Goal: Task Accomplishment & Management: Use online tool/utility

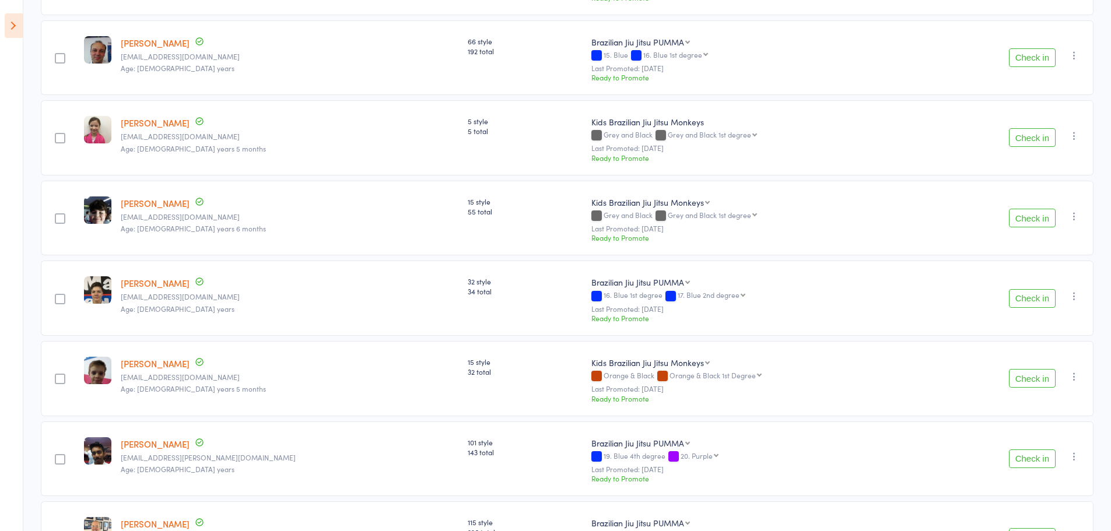
scroll to position [991, 0]
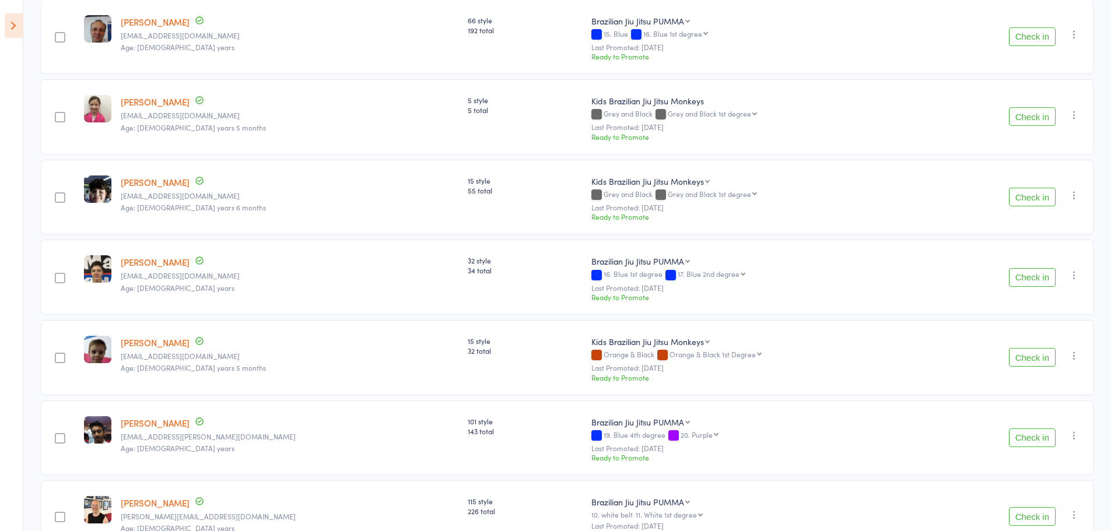
click at [1071, 272] on icon "button" at bounding box center [1074, 275] width 12 height 12
click at [1042, 409] on li "Mark absent" at bounding box center [1032, 408] width 96 height 16
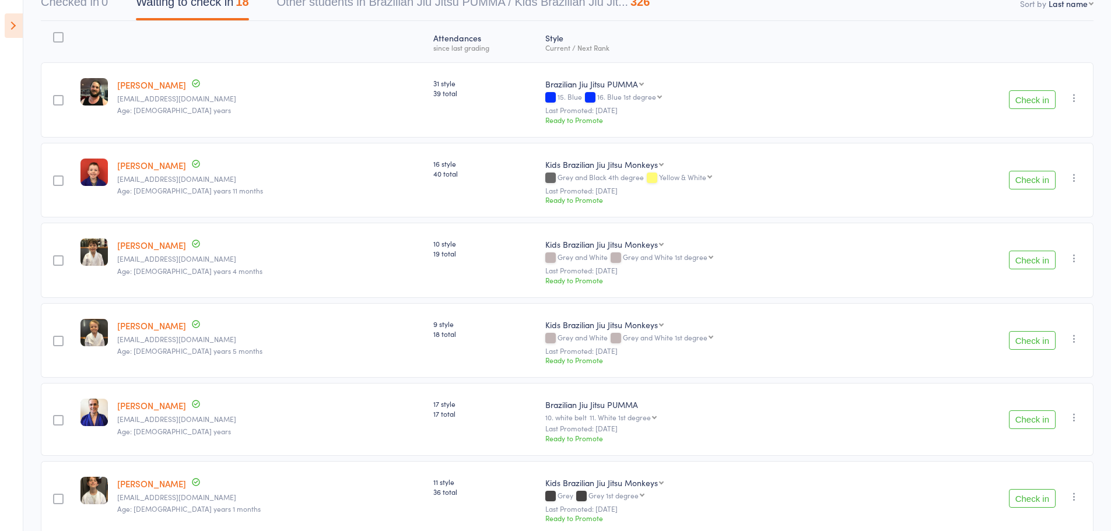
scroll to position [117, 0]
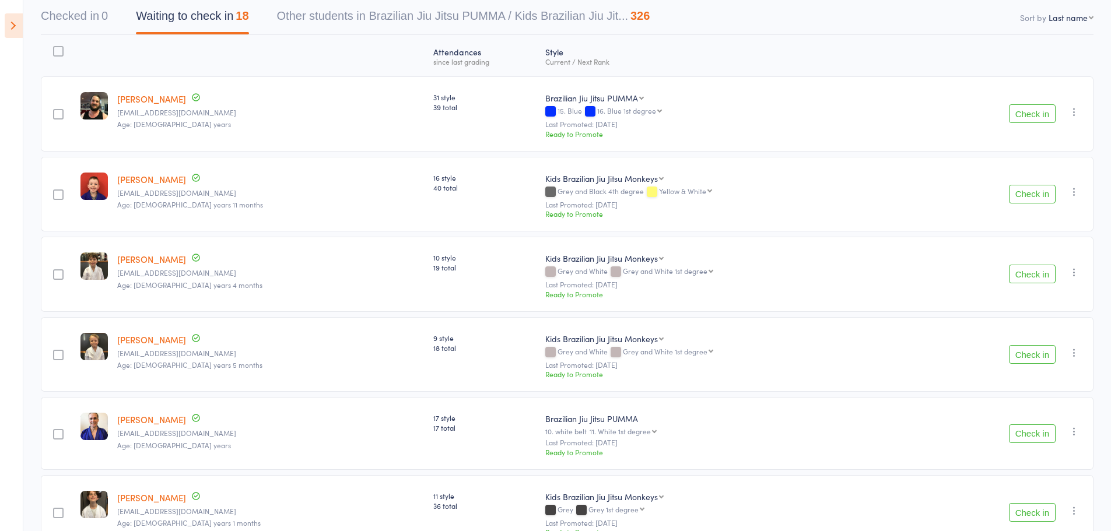
click at [1041, 111] on button "Check in" at bounding box center [1032, 113] width 47 height 19
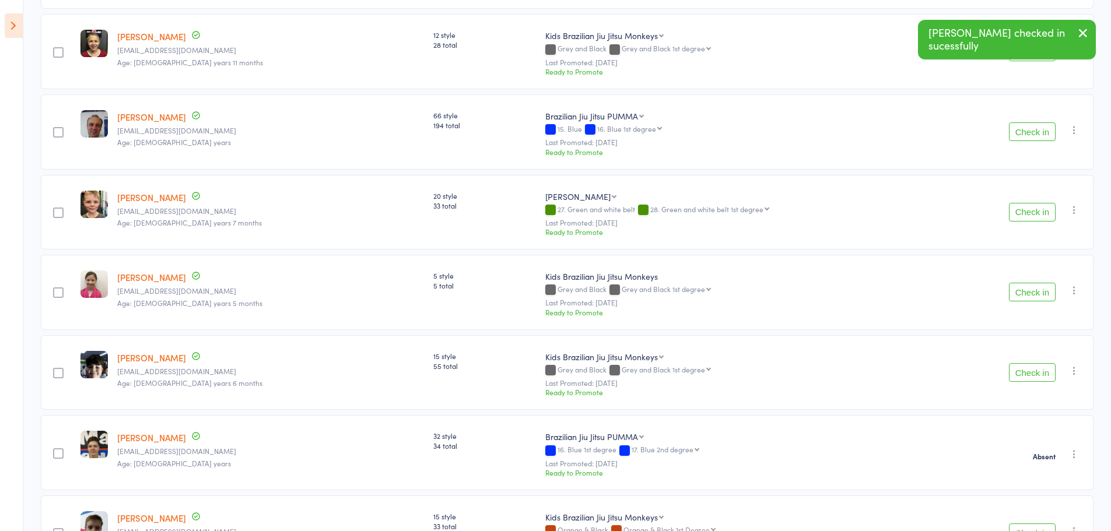
scroll to position [816, 0]
click at [1032, 217] on button "Check in" at bounding box center [1032, 211] width 47 height 19
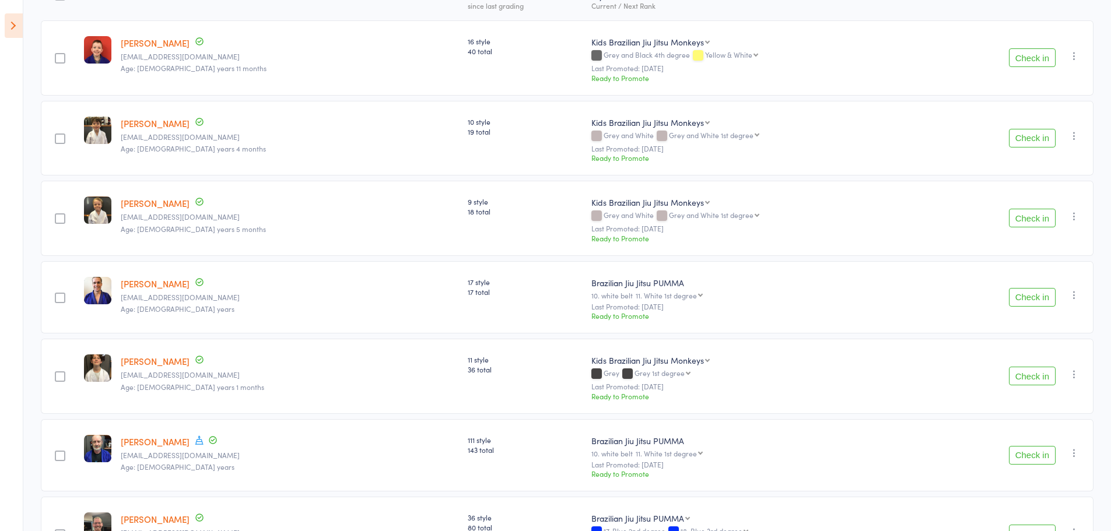
scroll to position [52, 0]
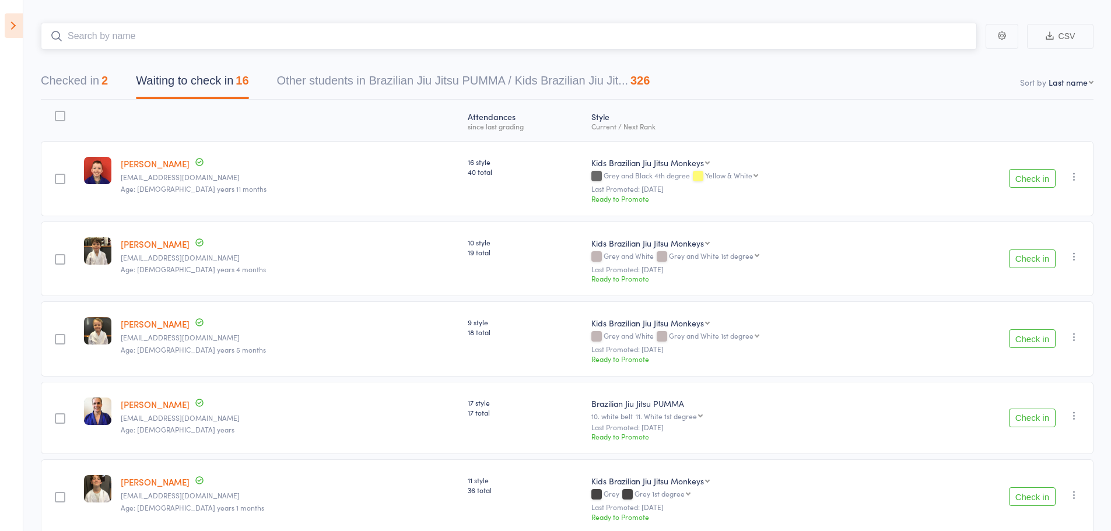
click at [161, 34] on input "search" at bounding box center [509, 36] width 936 height 27
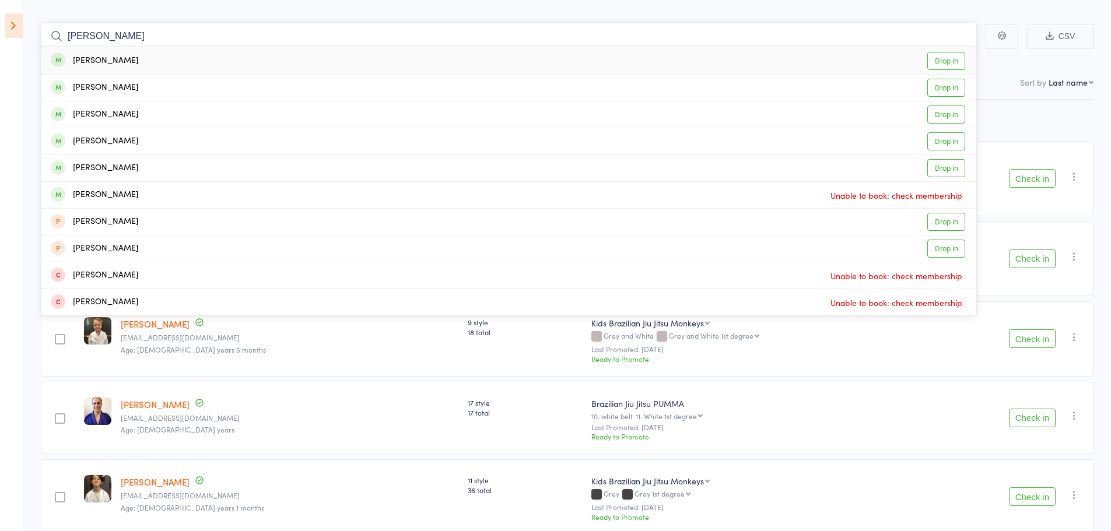
type input "barron"
click at [113, 59] on div "Barron Piszczuk" at bounding box center [94, 60] width 87 height 13
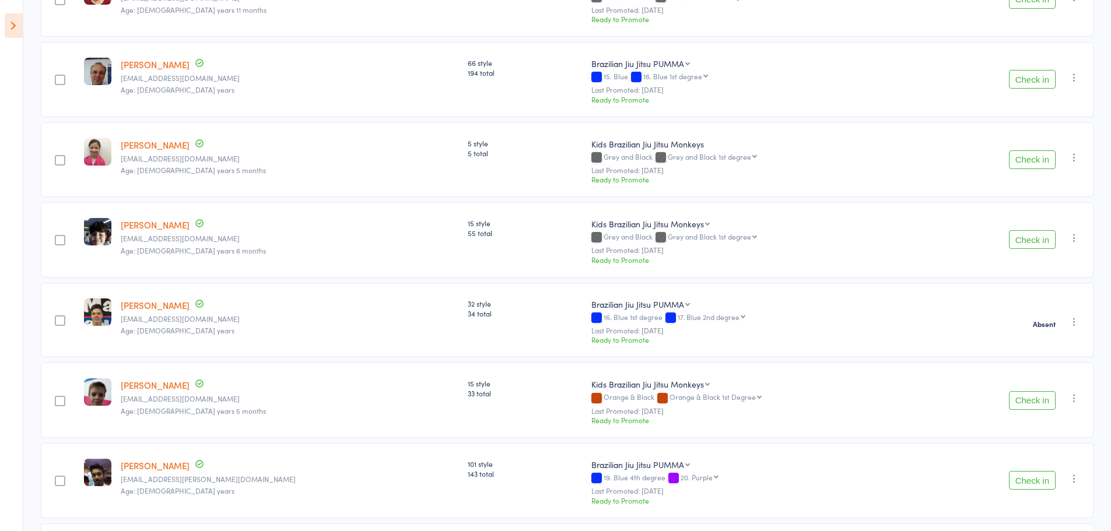
scroll to position [926, 0]
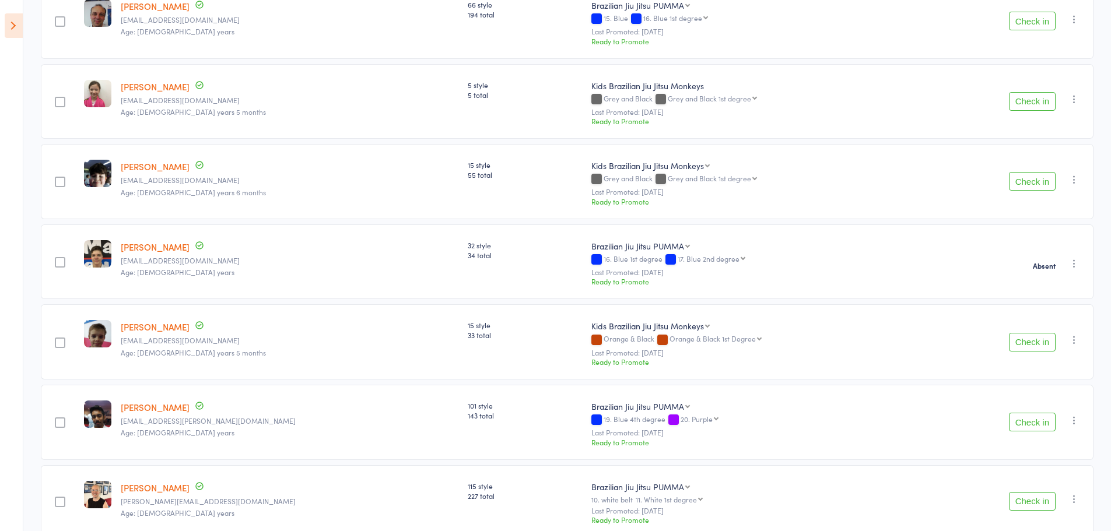
click at [1027, 335] on button "Check in" at bounding box center [1032, 342] width 47 height 19
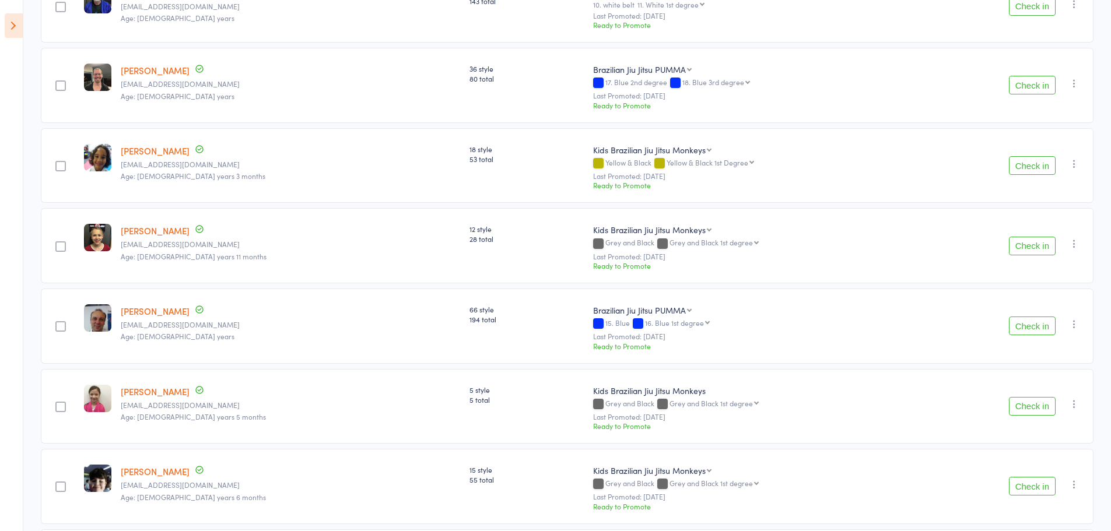
scroll to position [554, 0]
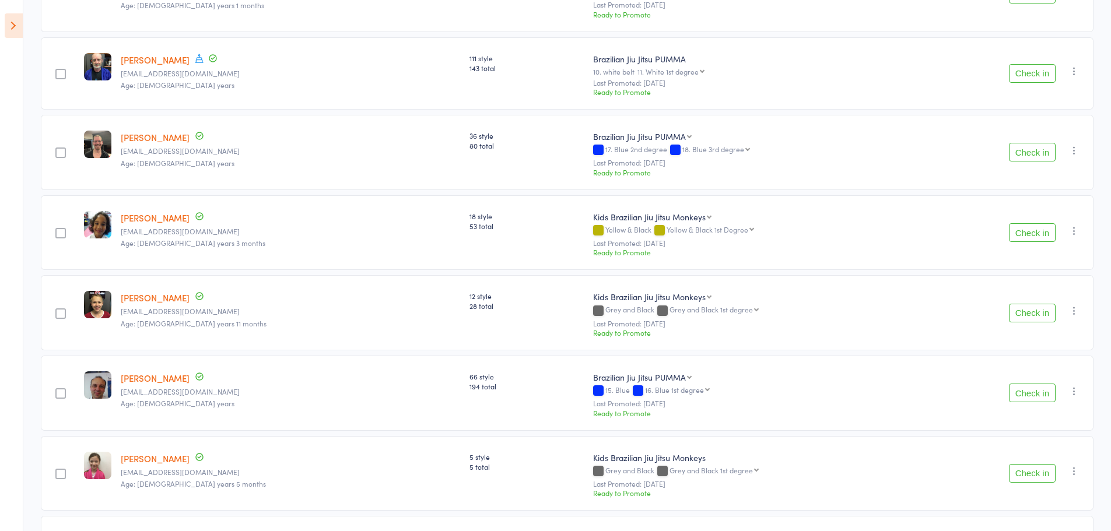
click at [1026, 315] on button "Check in" at bounding box center [1032, 313] width 47 height 19
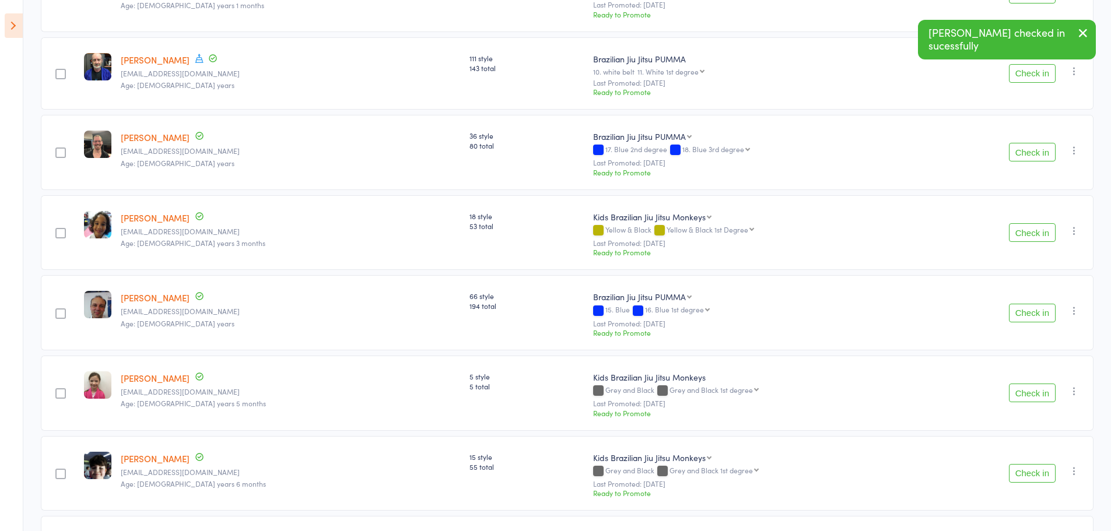
click at [1028, 392] on button "Check in" at bounding box center [1032, 393] width 47 height 19
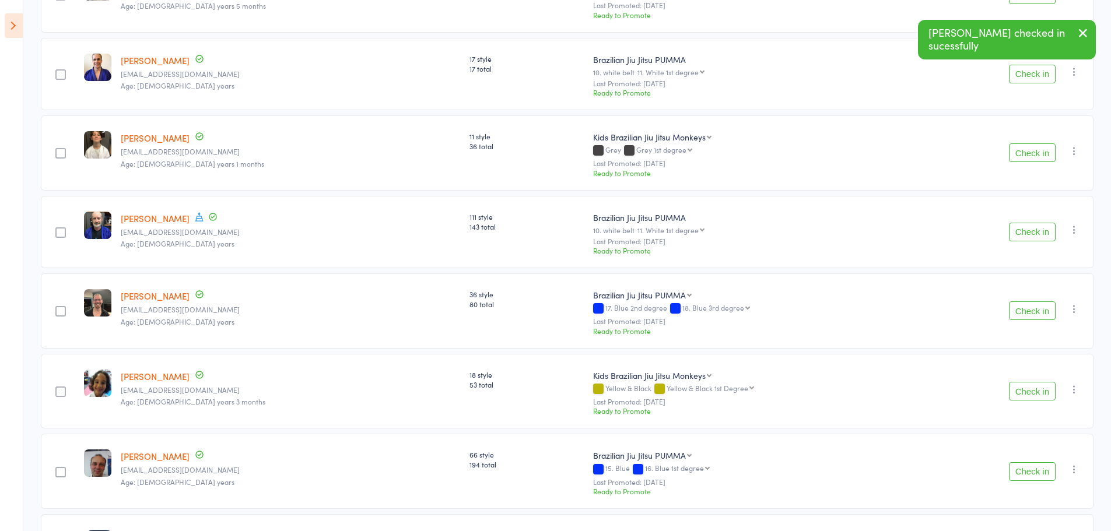
scroll to position [380, 0]
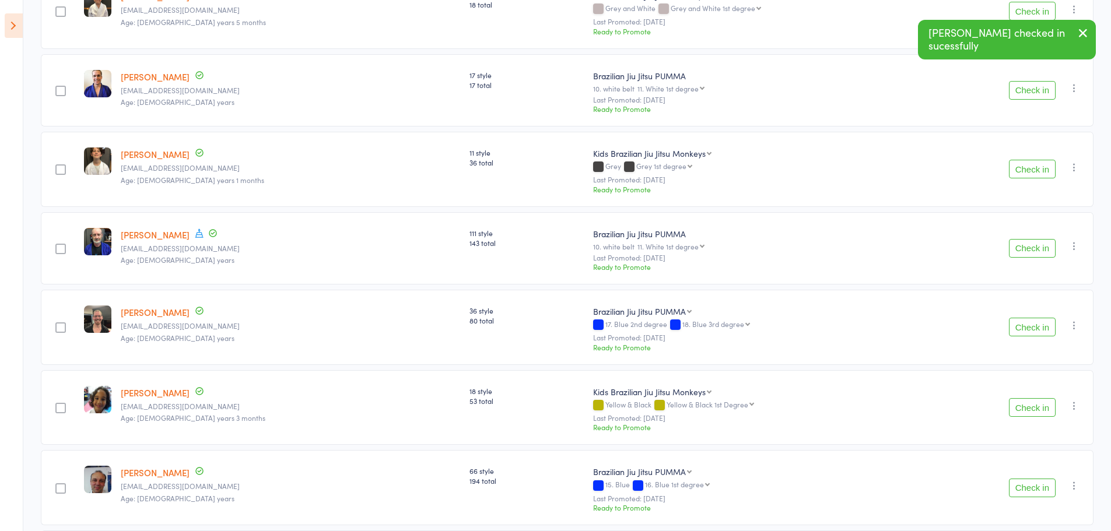
click at [1031, 242] on button "Check in" at bounding box center [1032, 248] width 47 height 19
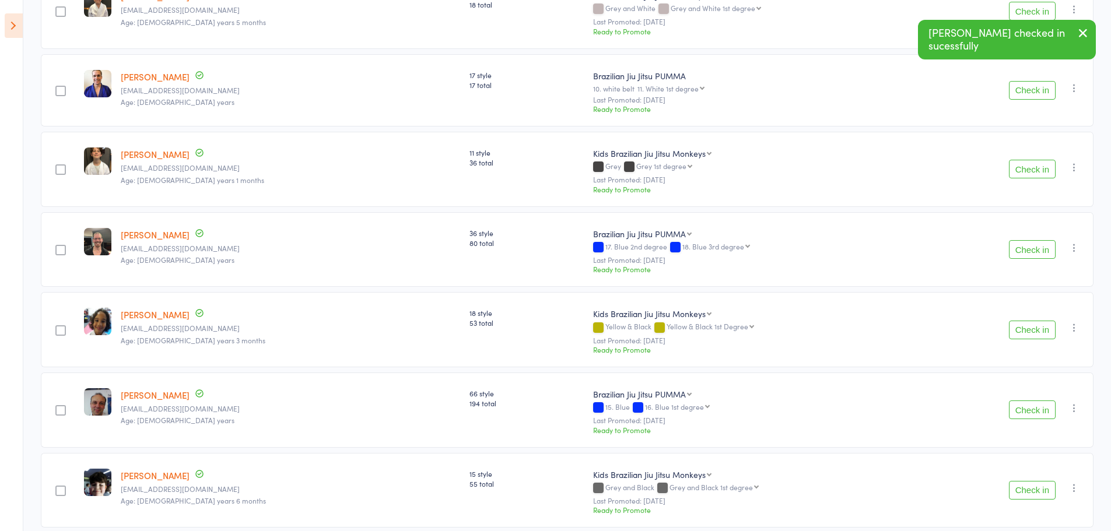
click at [1032, 170] on button "Check in" at bounding box center [1032, 169] width 47 height 19
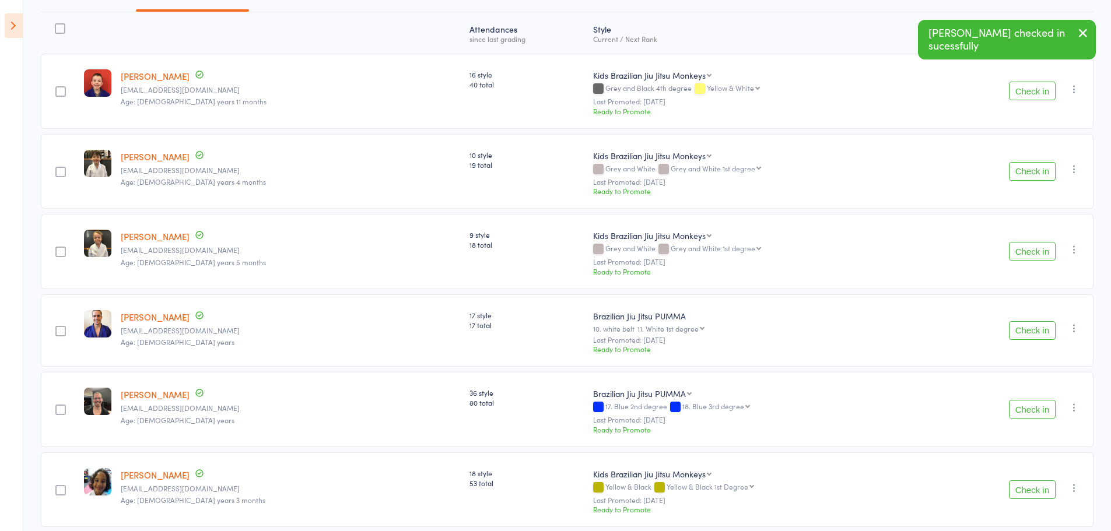
scroll to position [205, 0]
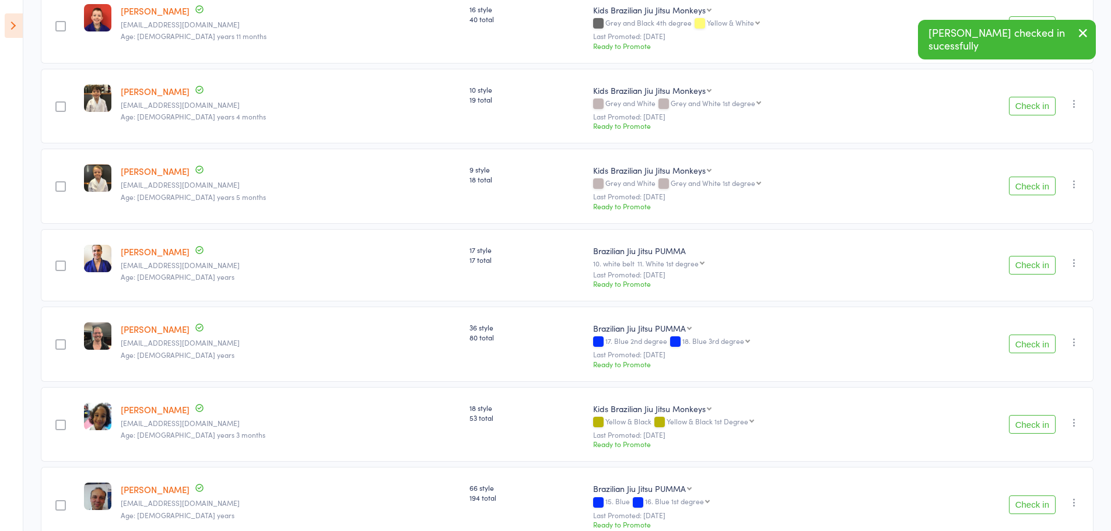
drag, startPoint x: 1090, startPoint y: 37, endPoint x: 1079, endPoint y: 41, distance: 12.4
click at [1088, 38] on button "button" at bounding box center [1083, 33] width 26 height 27
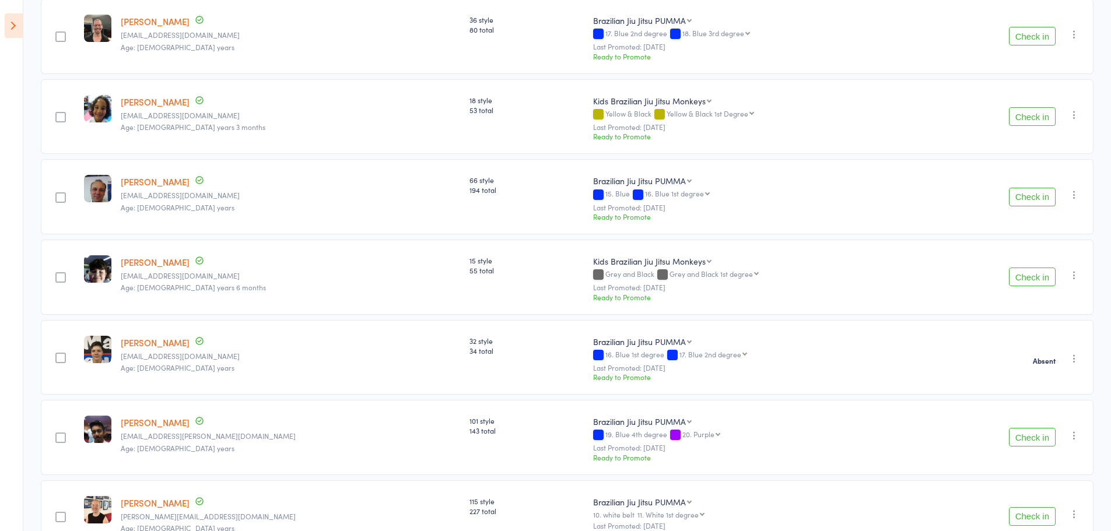
scroll to position [586, 0]
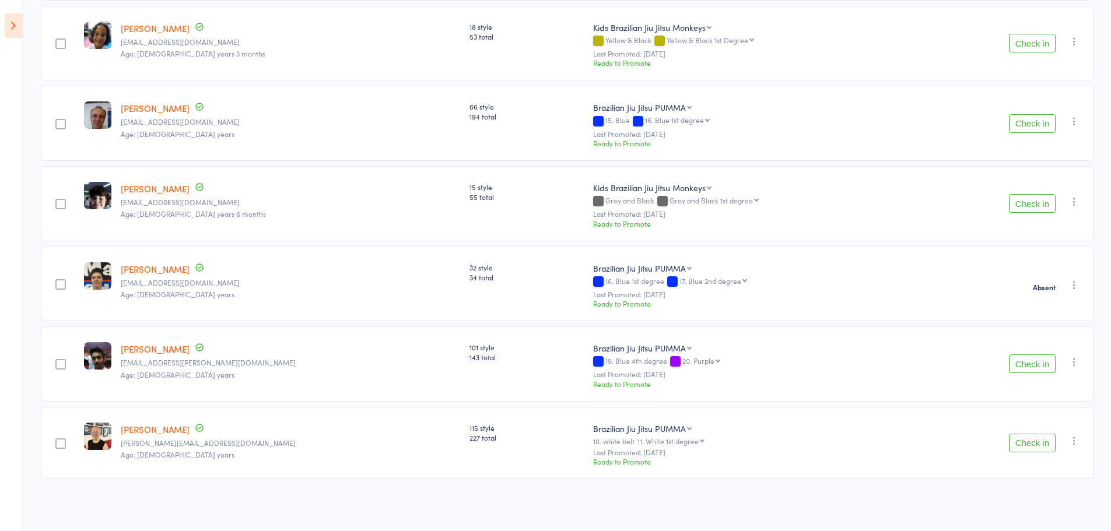
click at [1022, 354] on button "Check in" at bounding box center [1032, 363] width 47 height 19
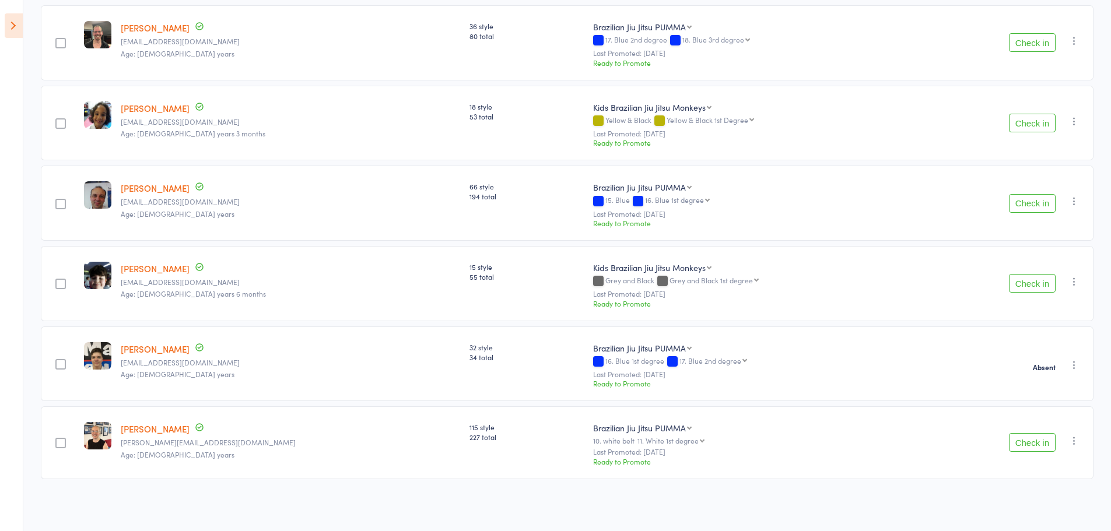
click at [1039, 202] on button "Check in" at bounding box center [1032, 203] width 47 height 19
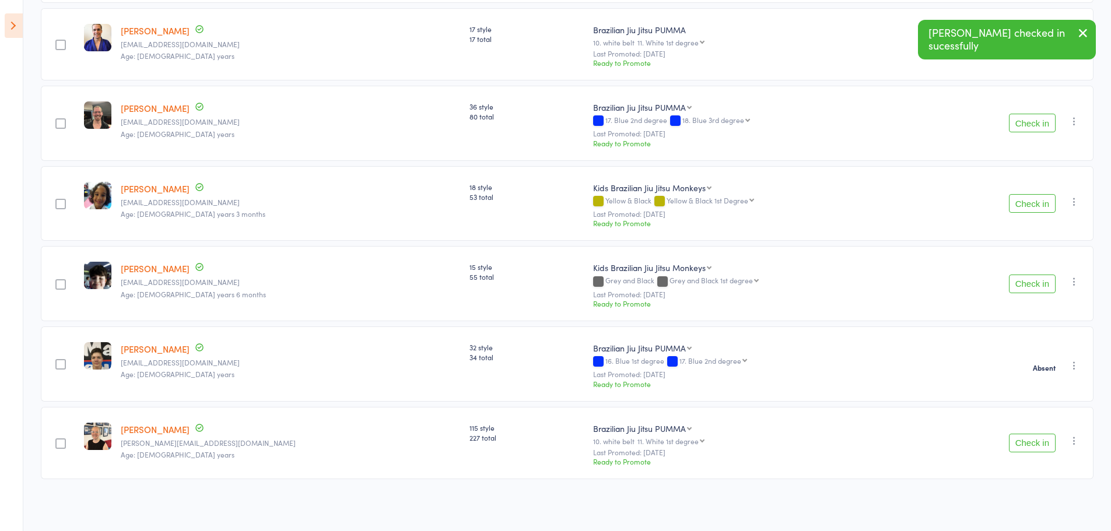
scroll to position [426, 0]
click at [1084, 42] on button "button" at bounding box center [1083, 33] width 26 height 27
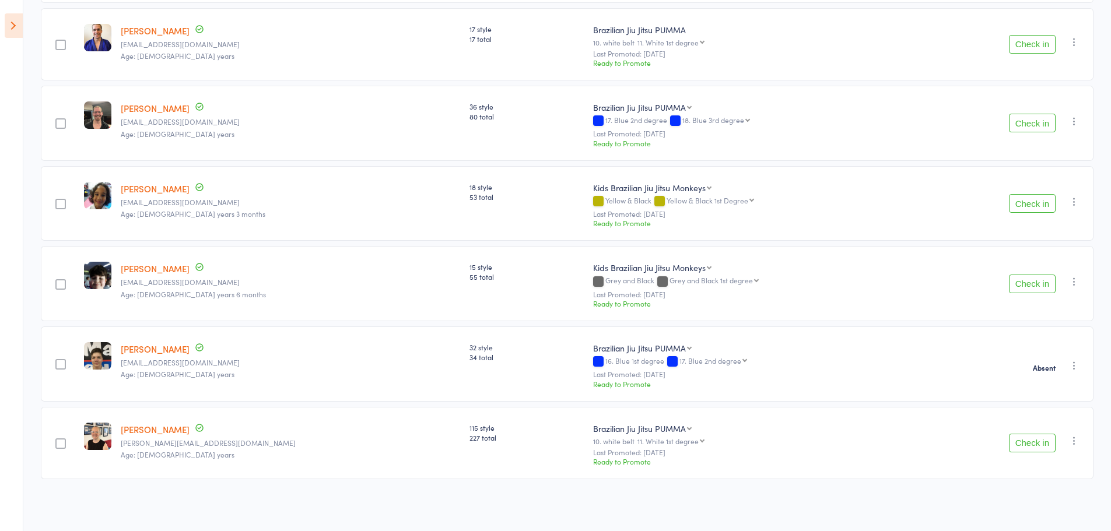
click at [1035, 125] on button "Check in" at bounding box center [1032, 123] width 47 height 19
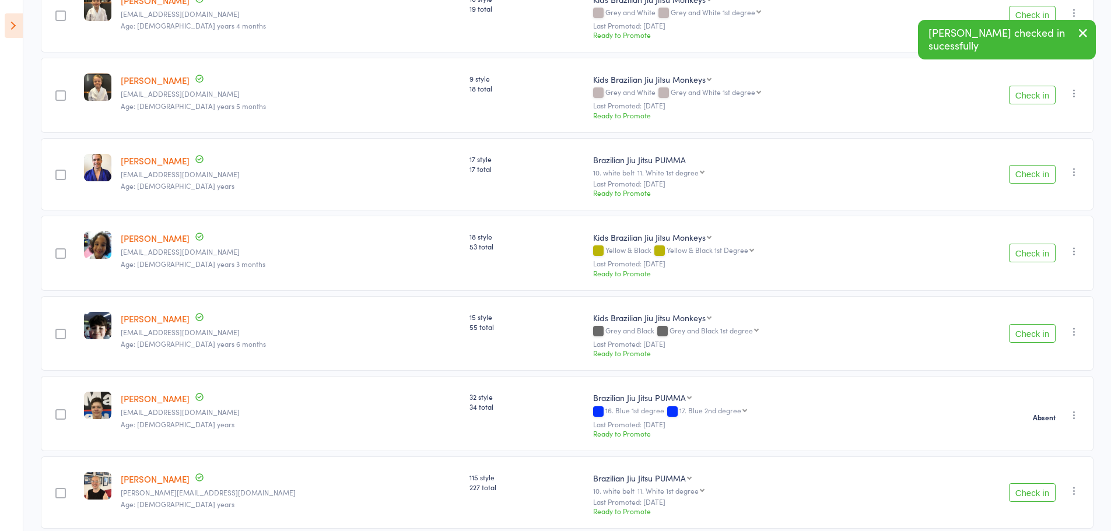
scroll to position [229, 0]
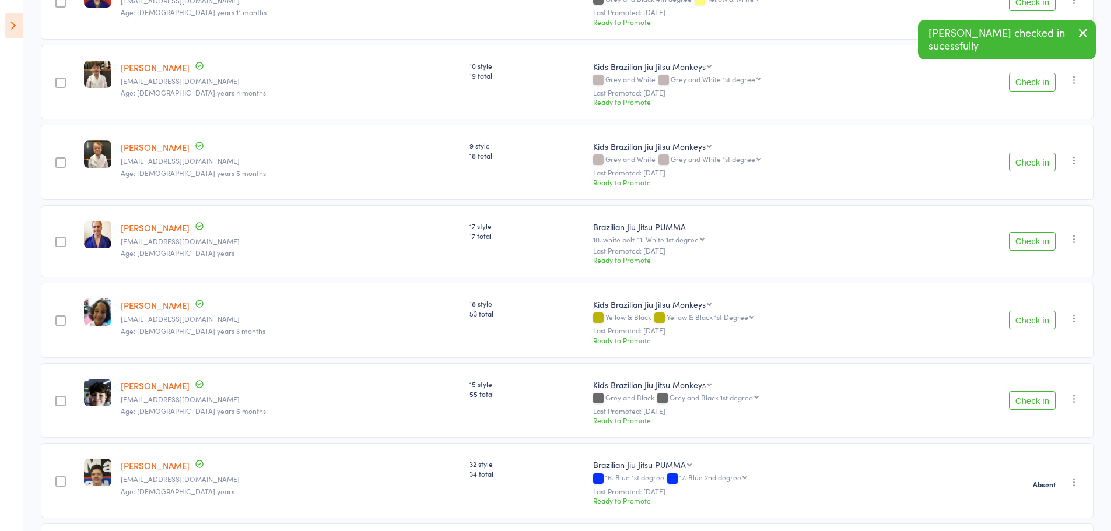
click at [1079, 29] on icon "button" at bounding box center [1083, 33] width 14 height 15
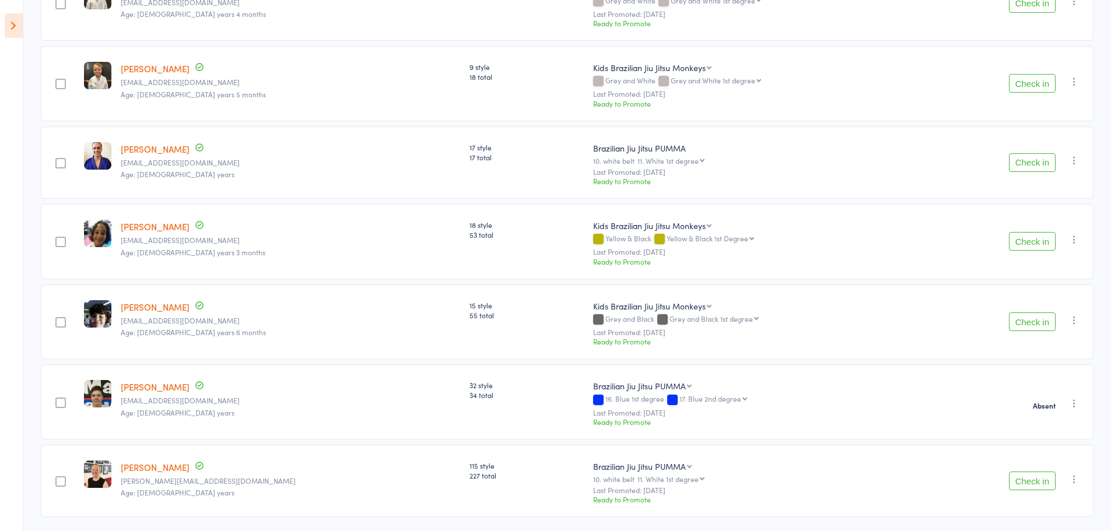
scroll to position [345, 0]
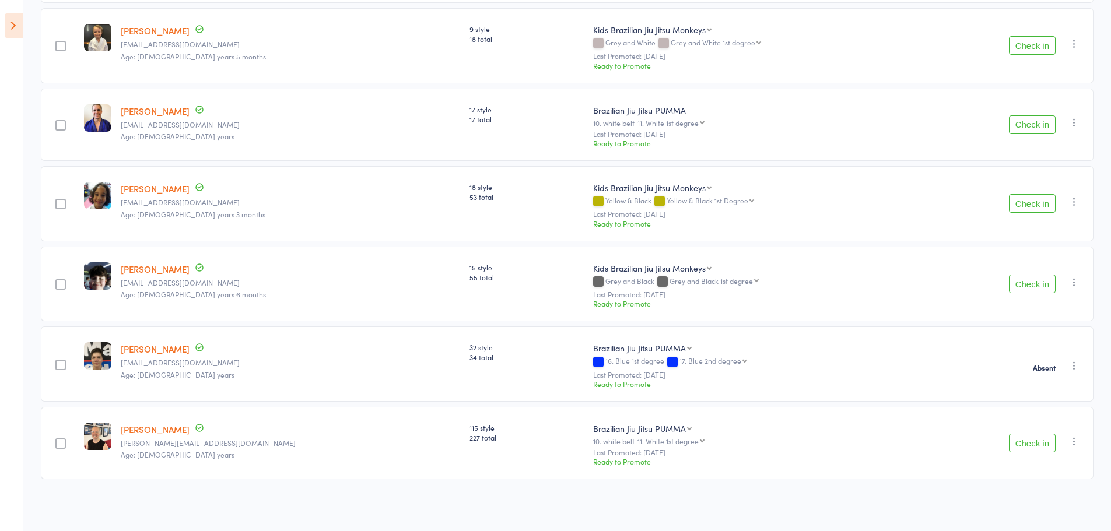
click at [1032, 450] on button "Check in" at bounding box center [1032, 443] width 47 height 19
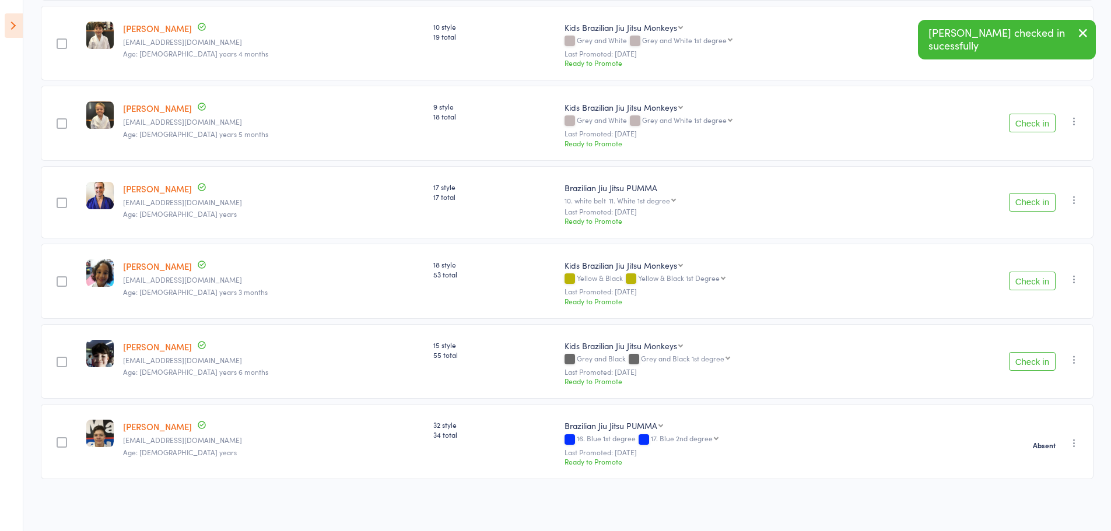
scroll to position [268, 0]
click at [1086, 29] on icon "button" at bounding box center [1083, 33] width 14 height 15
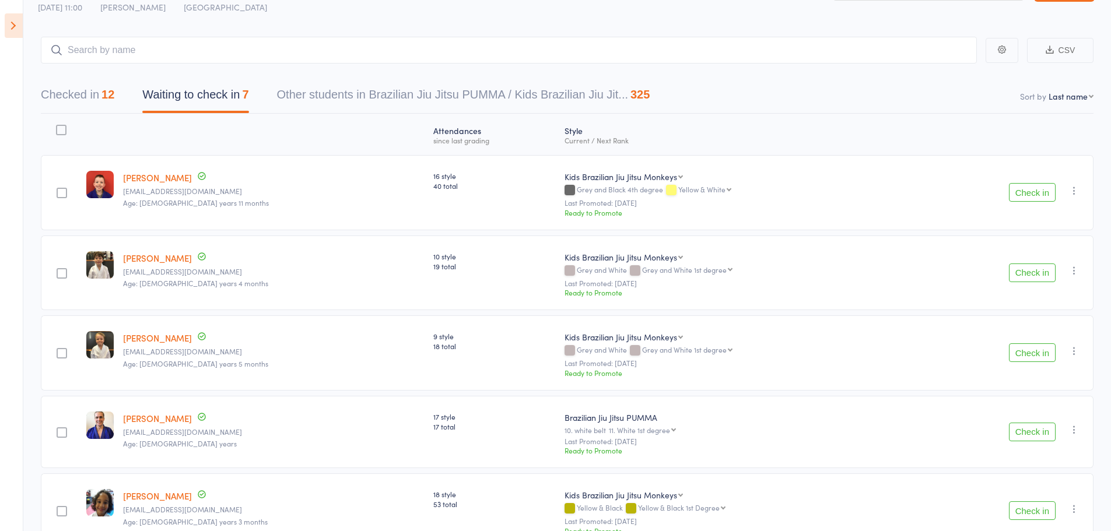
scroll to position [58, 0]
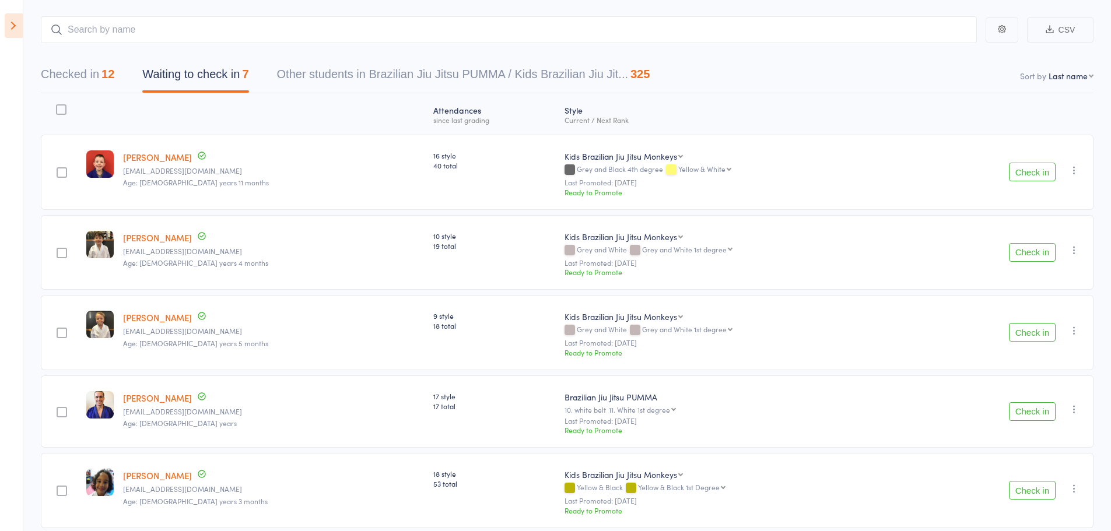
click at [1077, 173] on icon "button" at bounding box center [1074, 170] width 12 height 12
click at [1029, 302] on li "Mark absent" at bounding box center [1032, 303] width 96 height 16
click at [1063, 248] on div "Check in Check in Promote Send message Add Note Add Task Add Flag Remove Mark a…" at bounding box center [1003, 252] width 179 height 75
click at [1070, 248] on icon "button" at bounding box center [1074, 250] width 12 height 12
click at [1040, 384] on li "Mark absent" at bounding box center [1032, 383] width 96 height 16
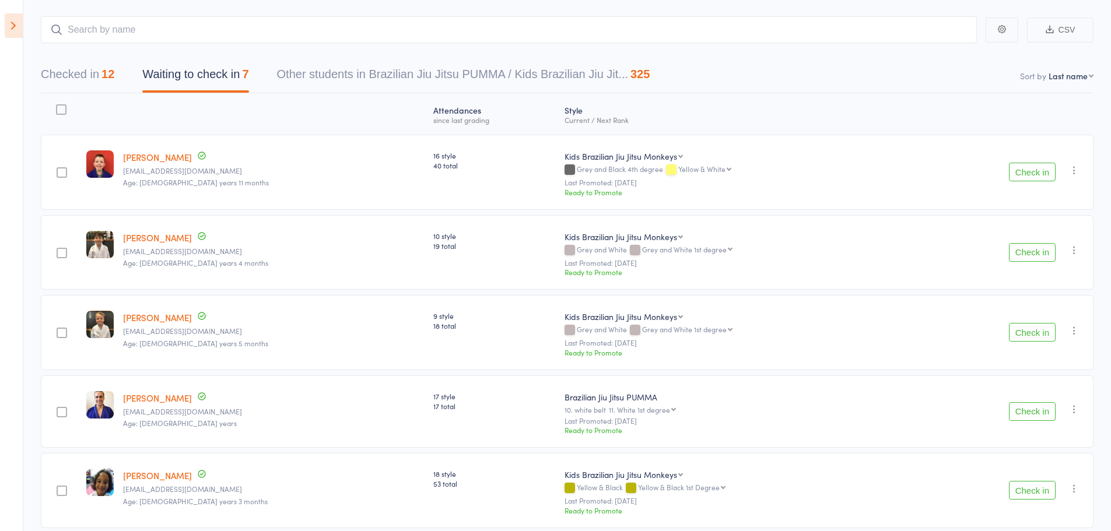
click at [1079, 328] on icon "button" at bounding box center [1074, 331] width 12 height 12
click at [1041, 463] on li "Mark absent" at bounding box center [1032, 463] width 96 height 16
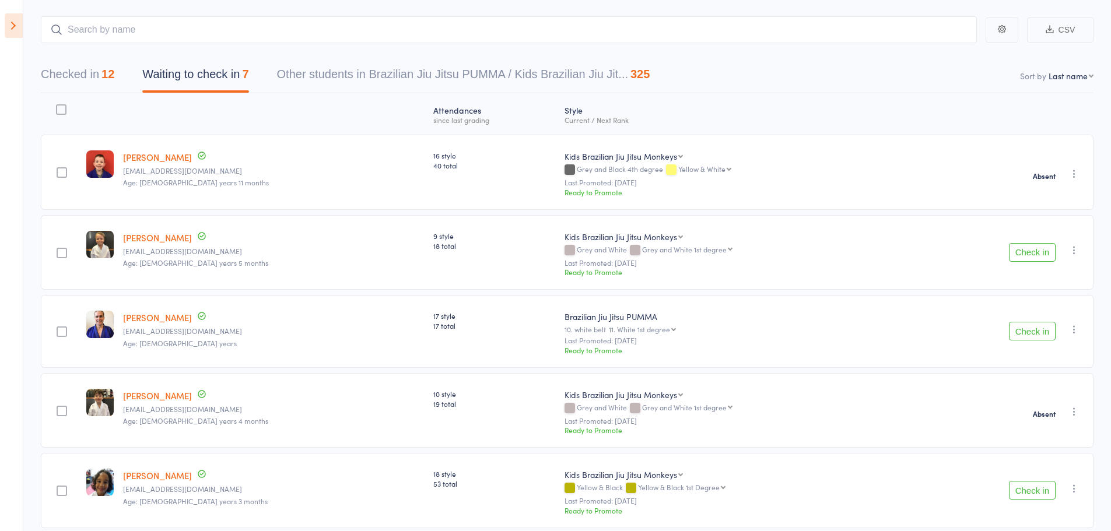
click at [1076, 329] on icon "button" at bounding box center [1074, 330] width 12 height 12
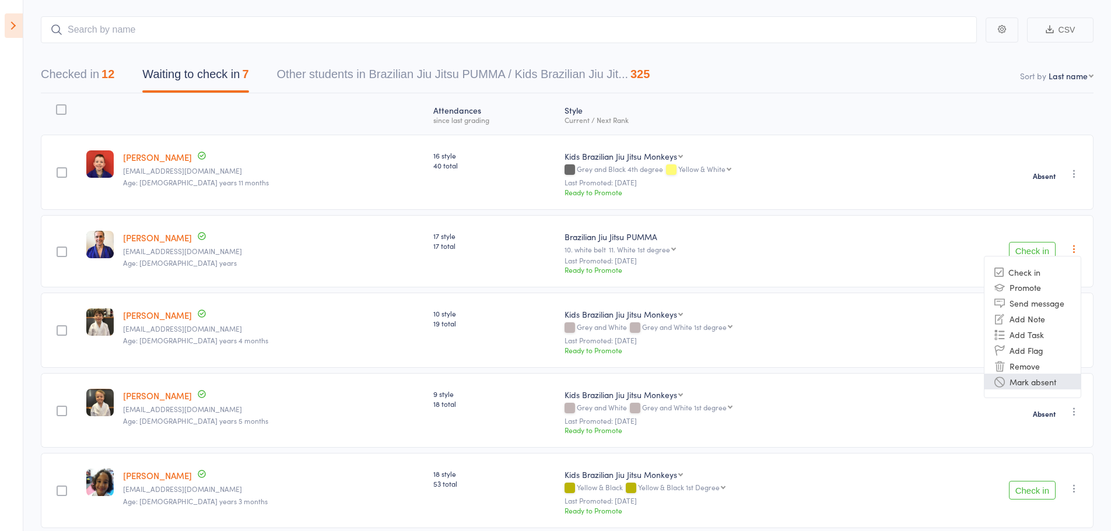
click at [1050, 380] on li "Mark absent" at bounding box center [1032, 382] width 96 height 16
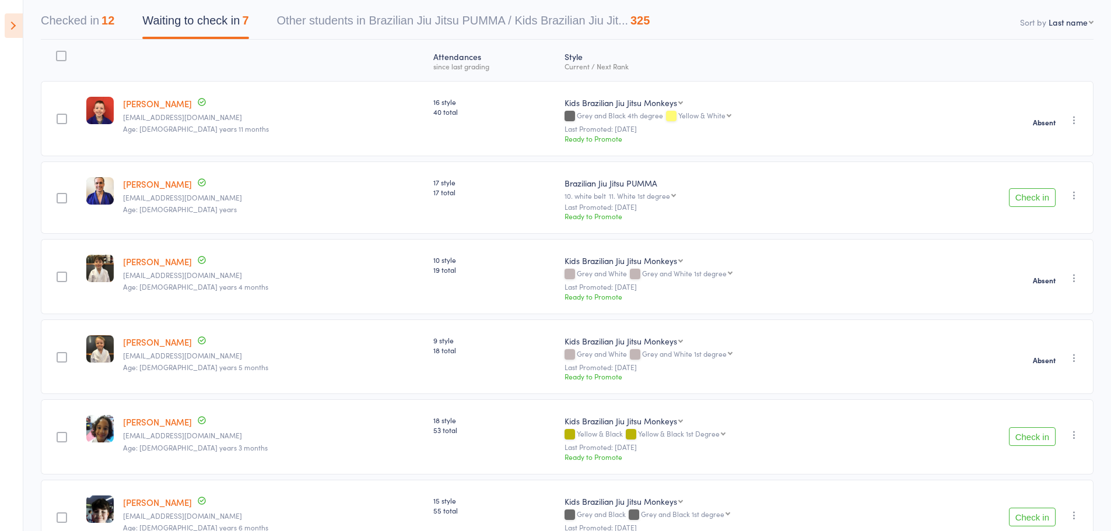
scroll to position [233, 0]
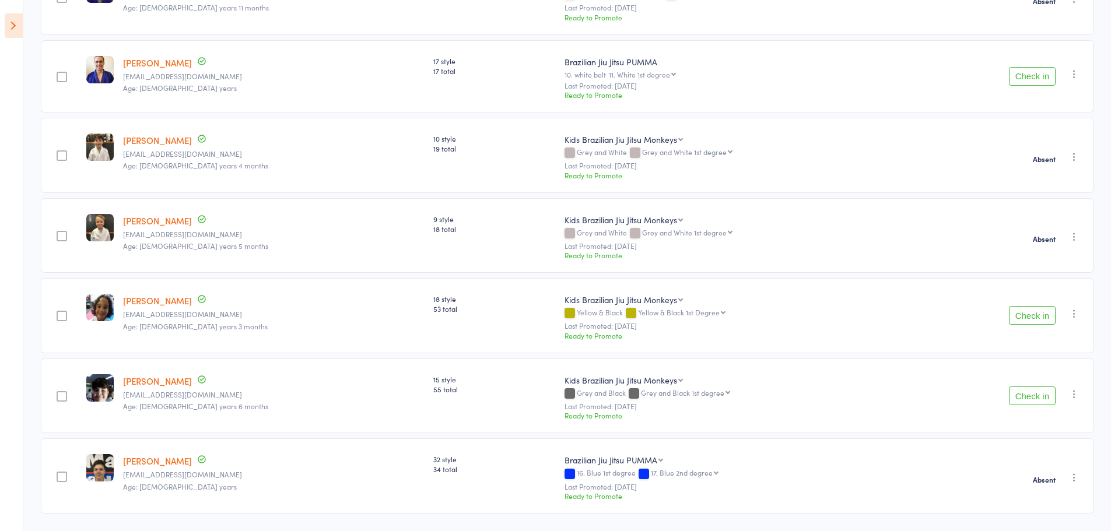
click at [1073, 313] on icon "button" at bounding box center [1074, 314] width 12 height 12
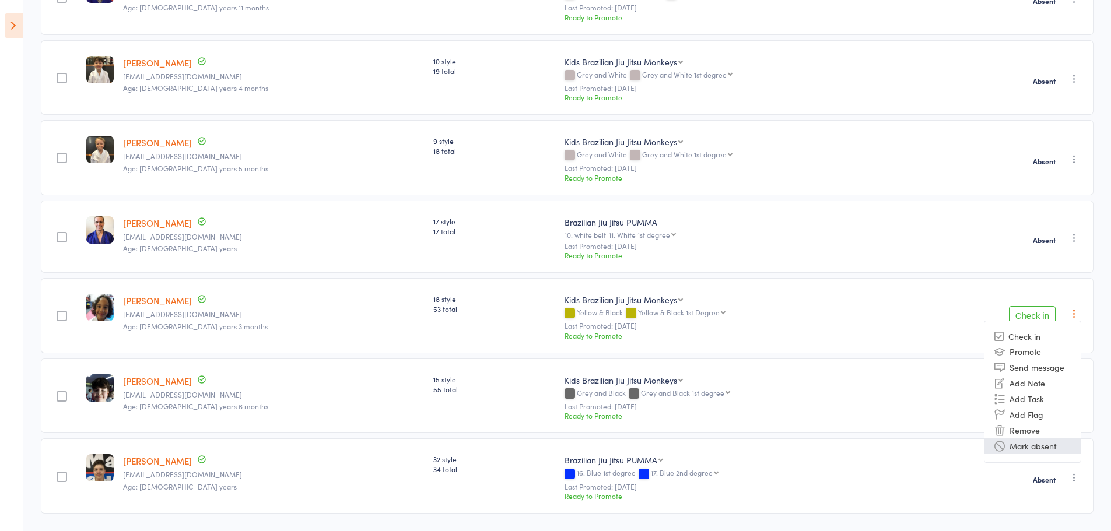
click at [1024, 442] on li "Mark absent" at bounding box center [1032, 446] width 96 height 16
click at [1069, 395] on icon "button" at bounding box center [1074, 394] width 12 height 12
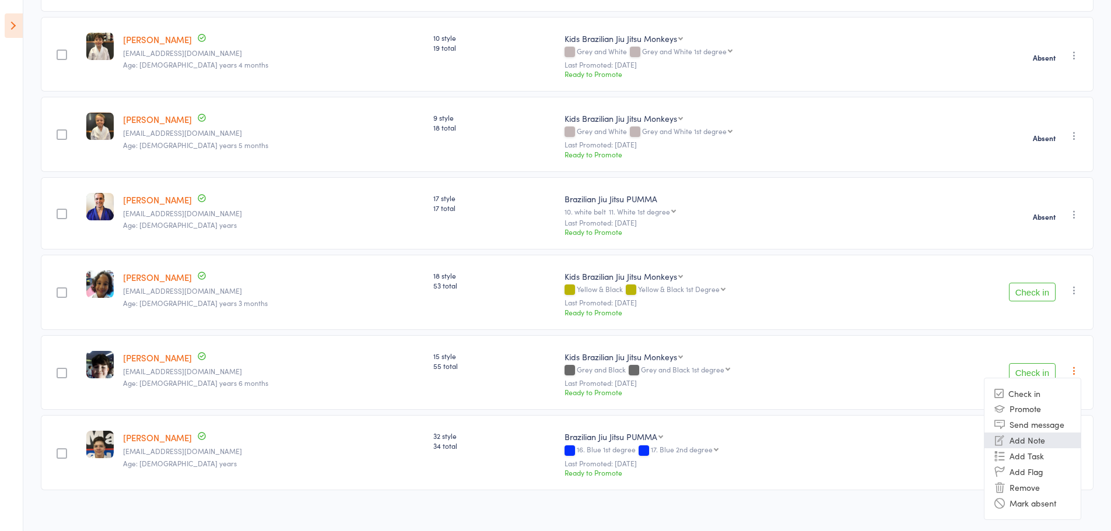
scroll to position [268, 0]
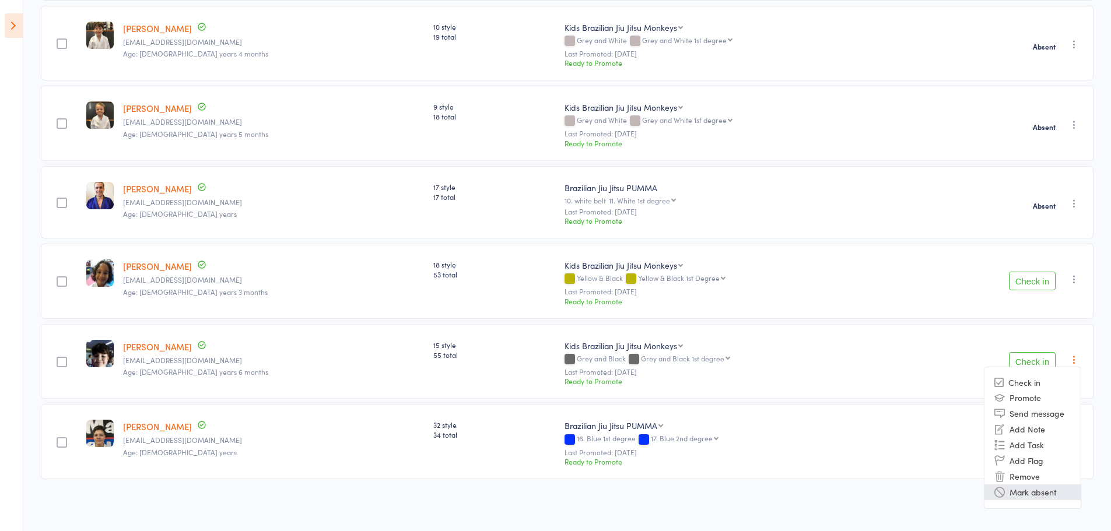
click at [1034, 490] on li "Mark absent" at bounding box center [1032, 492] width 96 height 16
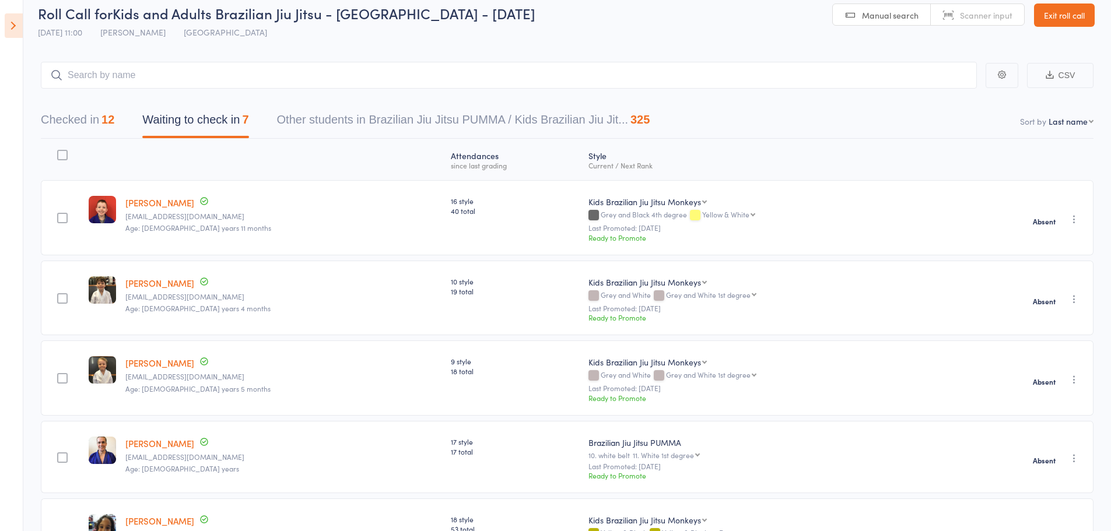
scroll to position [0, 0]
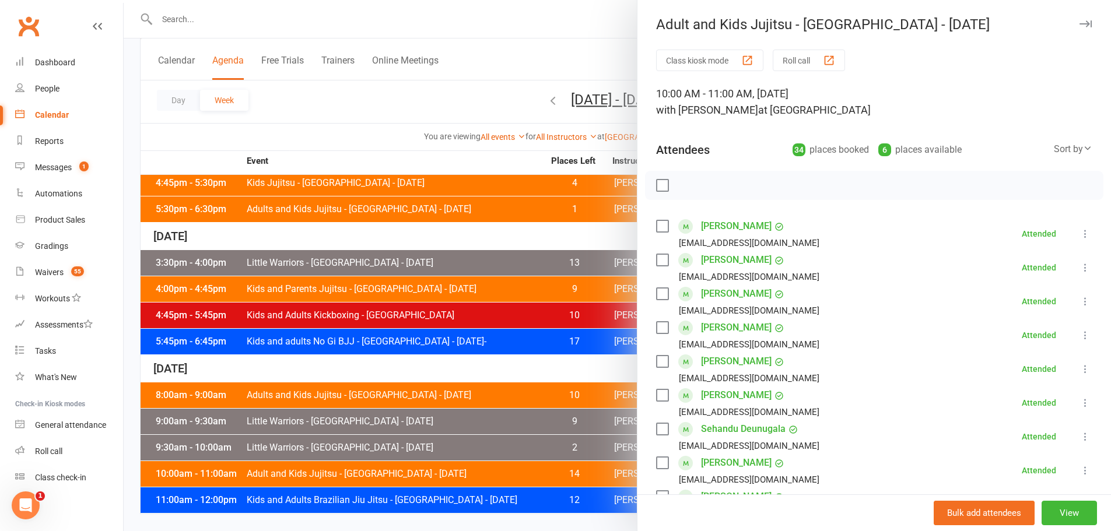
scroll to position [91, 0]
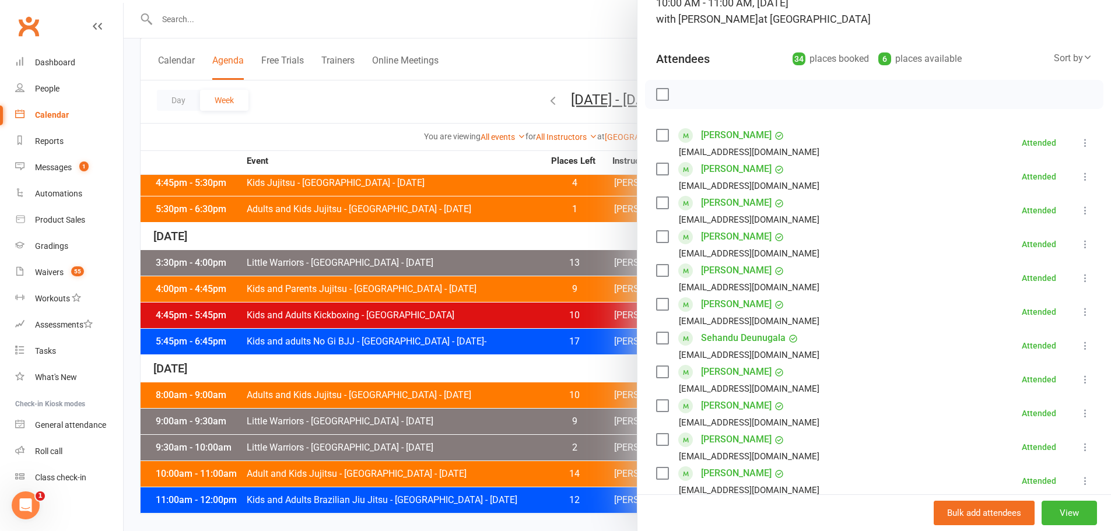
click at [419, 166] on div at bounding box center [617, 265] width 987 height 531
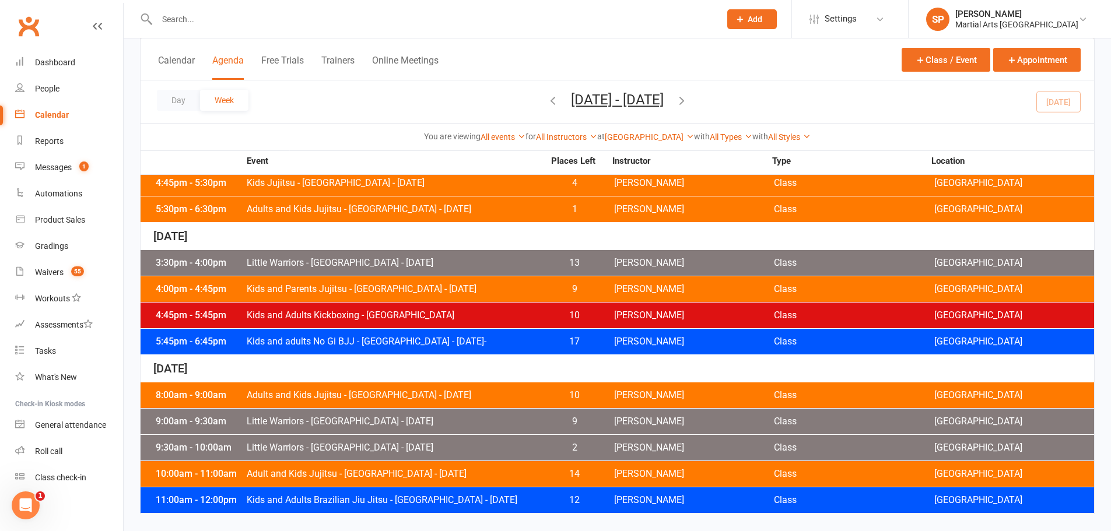
click at [431, 441] on div "9:30am - 10:00am Little Warriors - Jamboree Heights - Saturday 2 Shane Philpot …" at bounding box center [617, 448] width 953 height 26
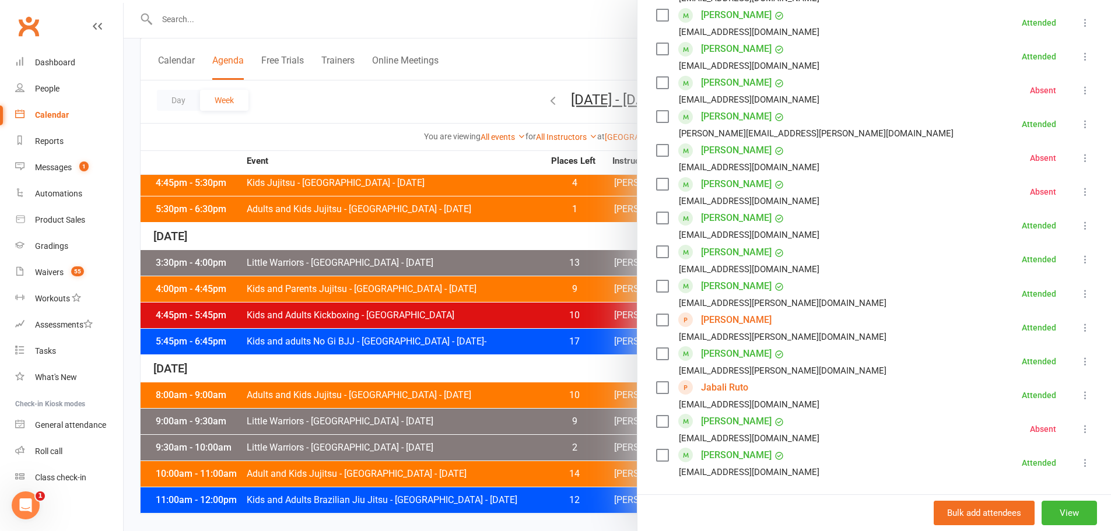
scroll to position [525, 0]
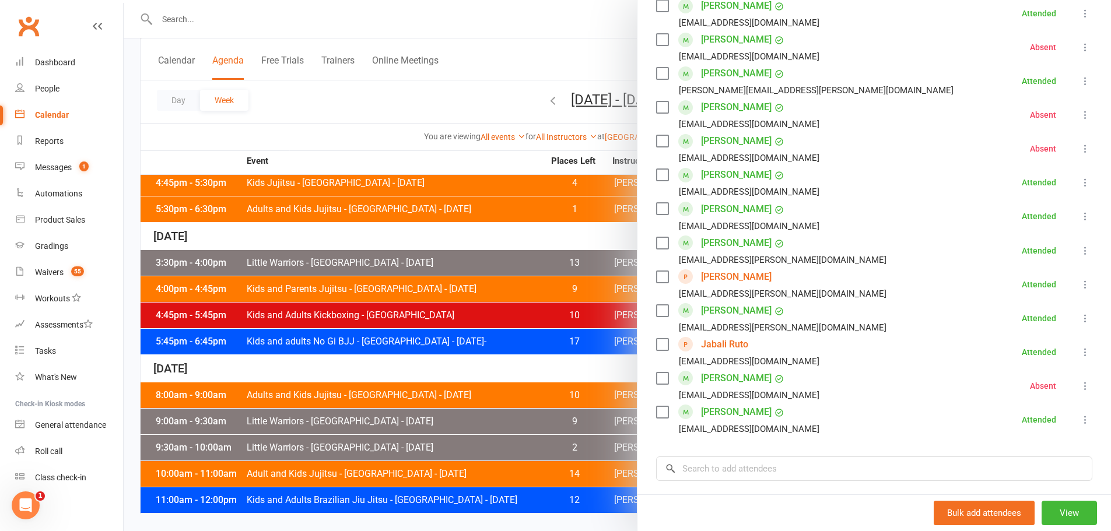
click at [223, 288] on div at bounding box center [617, 265] width 987 height 531
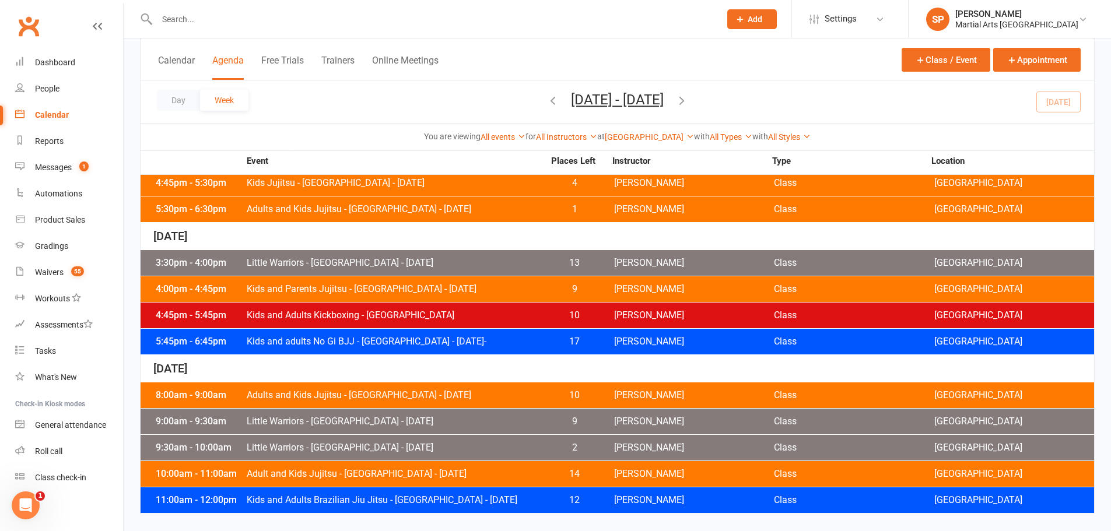
click at [398, 285] on span "Kids and Parents Jujitsu - Jamboree Heights - Friday" at bounding box center [395, 289] width 298 height 9
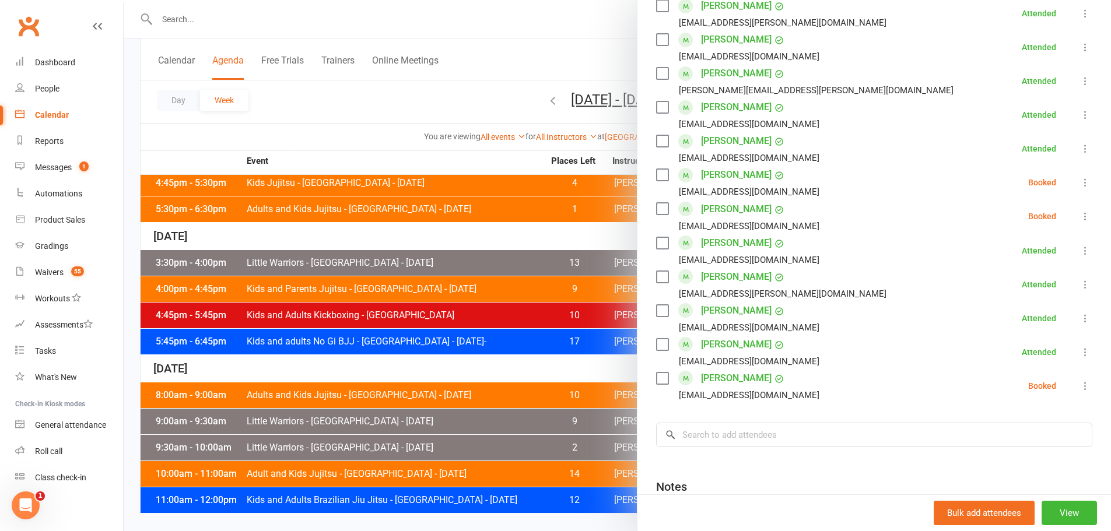
click at [469, 330] on div at bounding box center [617, 265] width 987 height 531
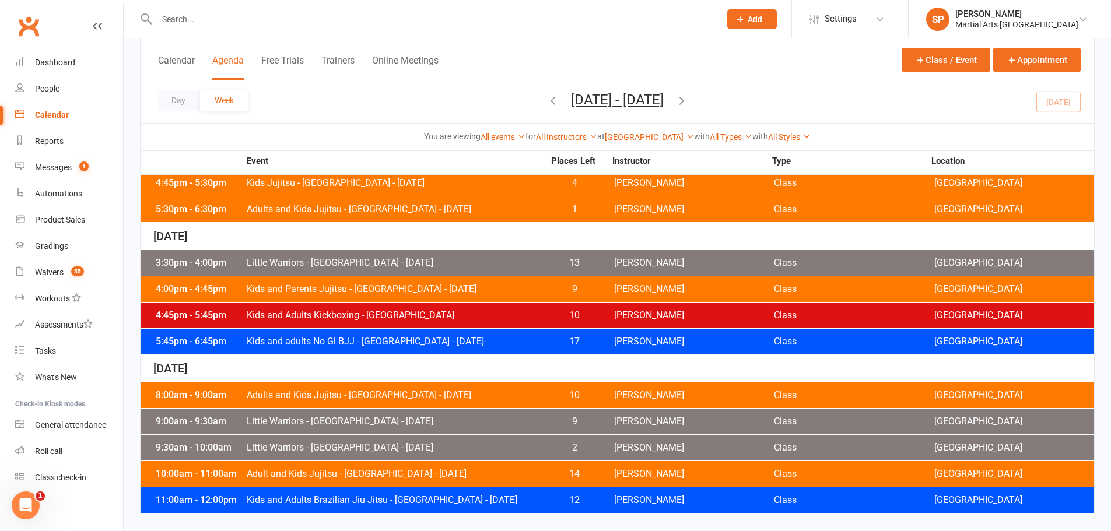
click at [387, 259] on span "Little Warriors - Jamboree Heights - Friday" at bounding box center [395, 262] width 298 height 9
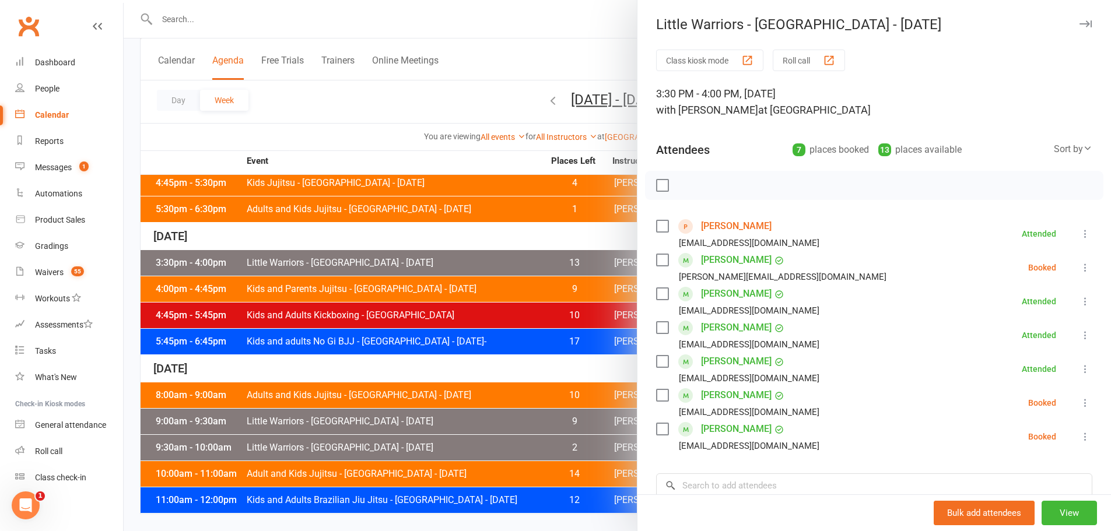
drag, startPoint x: 504, startPoint y: 278, endPoint x: 503, endPoint y: 251, distance: 26.9
click at [504, 278] on div at bounding box center [617, 265] width 987 height 531
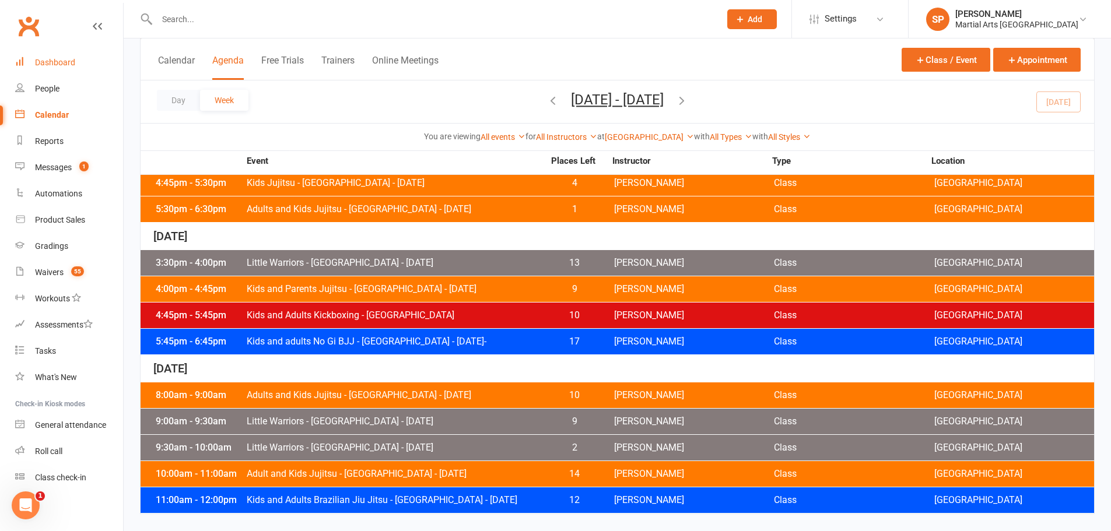
click at [51, 59] on div "Dashboard" at bounding box center [55, 62] width 40 height 9
